Goal: Task Accomplishment & Management: Complete application form

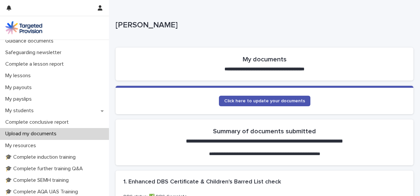
scroll to position [56, 0]
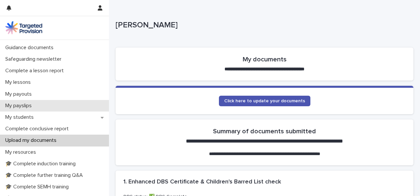
click at [62, 105] on div "My payslips" at bounding box center [54, 106] width 109 height 12
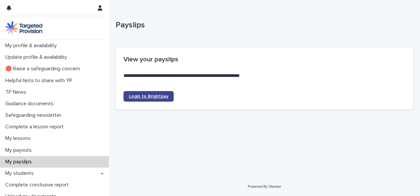
click at [139, 101] on link "Login to Brightpay" at bounding box center [148, 96] width 50 height 11
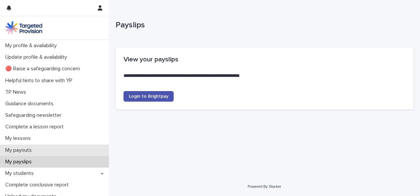
click at [49, 149] on div "My payouts" at bounding box center [54, 151] width 109 height 12
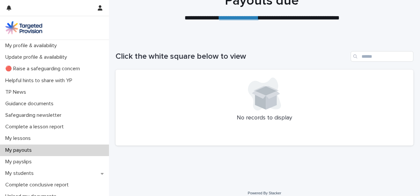
scroll to position [34, 0]
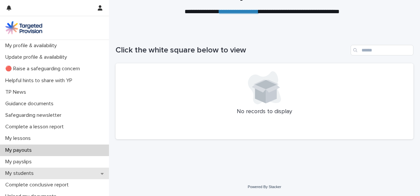
click at [30, 172] on p "My students" at bounding box center [21, 173] width 36 height 6
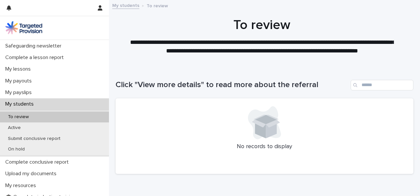
scroll to position [71, 0]
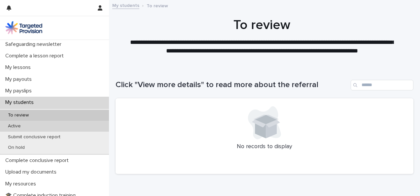
click at [58, 125] on div "Active" at bounding box center [54, 126] width 109 height 11
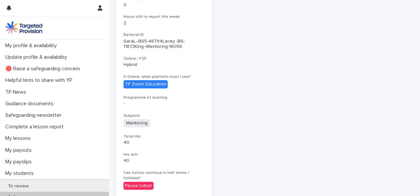
scroll to position [181, 0]
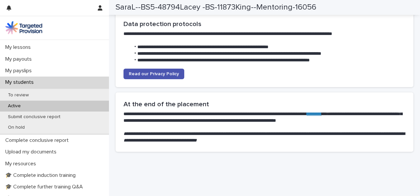
scroll to position [72, 0]
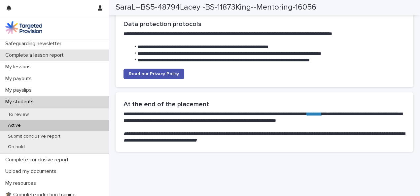
click at [43, 56] on p "Complete a lesson report" at bounding box center [36, 55] width 66 height 6
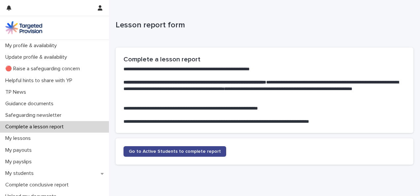
click at [198, 155] on link "Go to Active Students to complete report" at bounding box center [174, 151] width 103 height 11
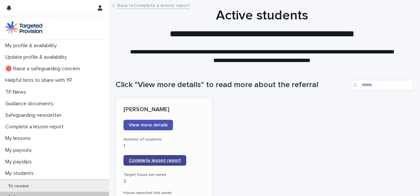
click at [160, 159] on span "Complete lesson report" at bounding box center [155, 160] width 52 height 5
